Goal: Task Accomplishment & Management: Complete application form

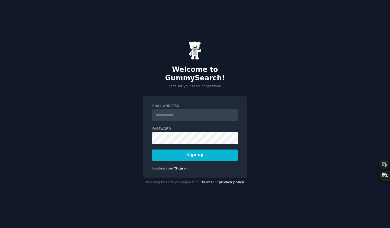
click at [193, 109] on input "Email Address" at bounding box center [194, 115] width 85 height 12
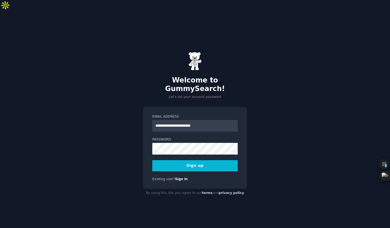
type input "**********"
click at [194, 160] on button "Sign up" at bounding box center [194, 165] width 85 height 11
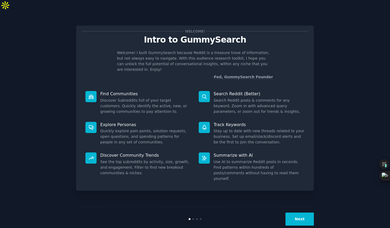
click at [298, 212] on button "Next" at bounding box center [300, 218] width 28 height 13
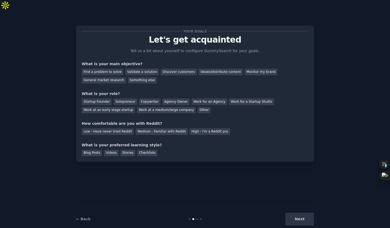
click at [304, 212] on div "Next" at bounding box center [274, 218] width 79 height 13
click at [299, 212] on div "Next" at bounding box center [274, 218] width 79 height 13
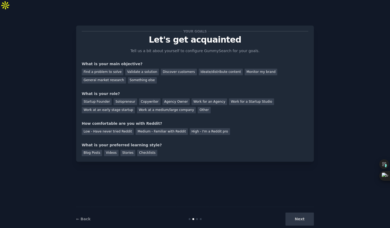
click at [307, 212] on div "Next" at bounding box center [274, 218] width 79 height 13
click at [198, 209] on div "← Back Next" at bounding box center [195, 218] width 238 height 24
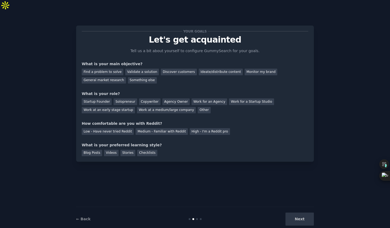
click at [198, 209] on div "← Back Next" at bounding box center [195, 218] width 238 height 24
click at [335, 31] on div "Your goals Let's get acquainted Tell us a bit about yourself to configure Gummy…" at bounding box center [194, 124] width 375 height 213
